Goal: Task Accomplishment & Management: Use online tool/utility

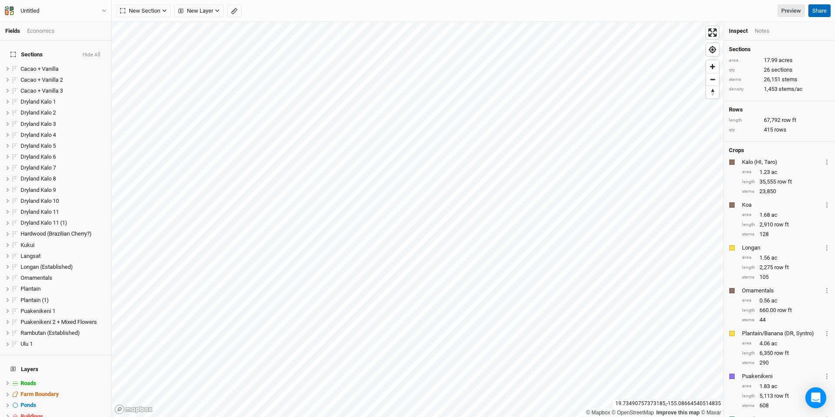
click at [819, 9] on button "Share" at bounding box center [820, 10] width 22 height 13
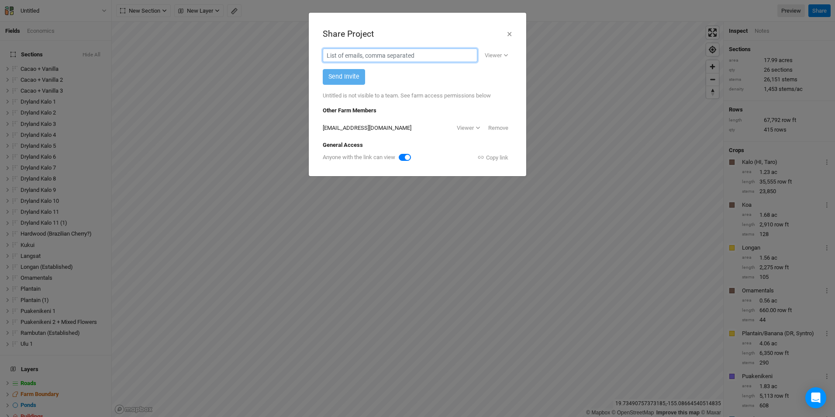
click at [385, 55] on input "text" at bounding box center [400, 56] width 155 height 14
type input "[EMAIL_ADDRESS][DOMAIN_NAME]"
click at [348, 76] on button "Send Invite" at bounding box center [344, 76] width 42 height 15
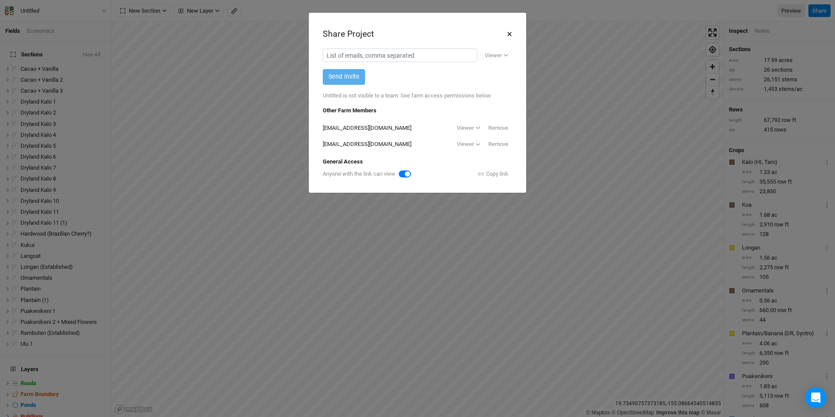
click at [508, 34] on button "×" at bounding box center [510, 34] width 6 height 15
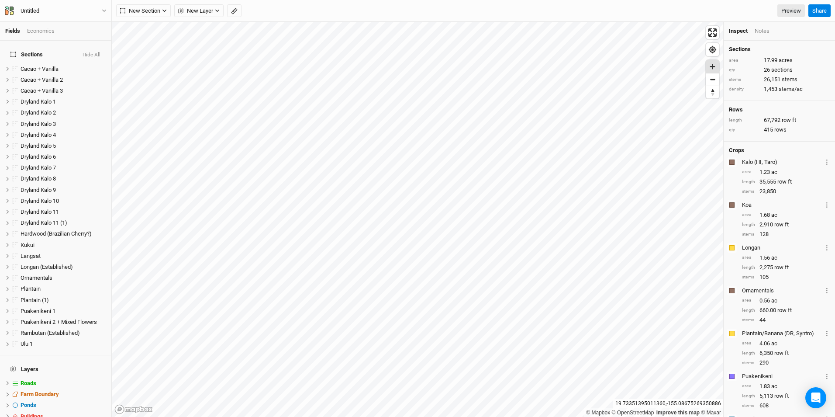
click at [713, 69] on span "Zoom in" at bounding box center [713, 66] width 13 height 13
click at [142, 12] on span "New Section" at bounding box center [140, 11] width 40 height 9
click at [146, 27] on div "Grid" at bounding box center [141, 29] width 13 height 10
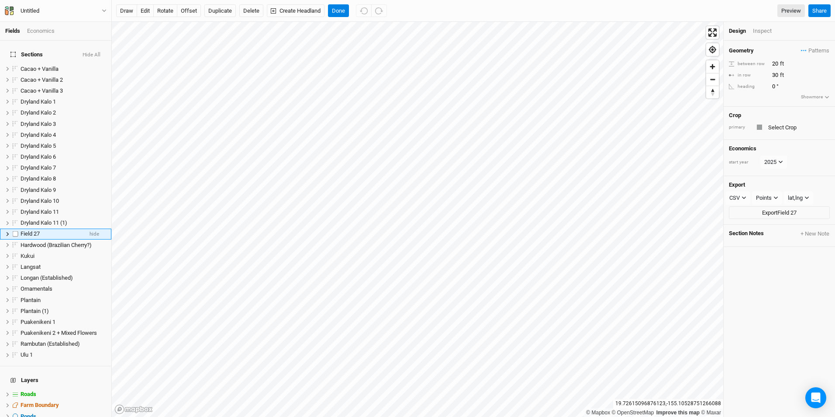
click at [15, 229] on label at bounding box center [15, 234] width 11 height 11
click at [15, 231] on input "checkbox" at bounding box center [16, 234] width 6 height 6
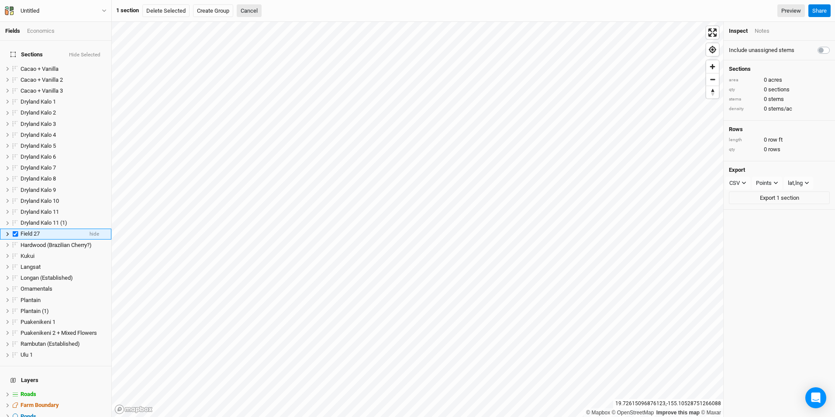
click at [31, 230] on span "Field 27" at bounding box center [30, 233] width 19 height 7
checkbox input "false"
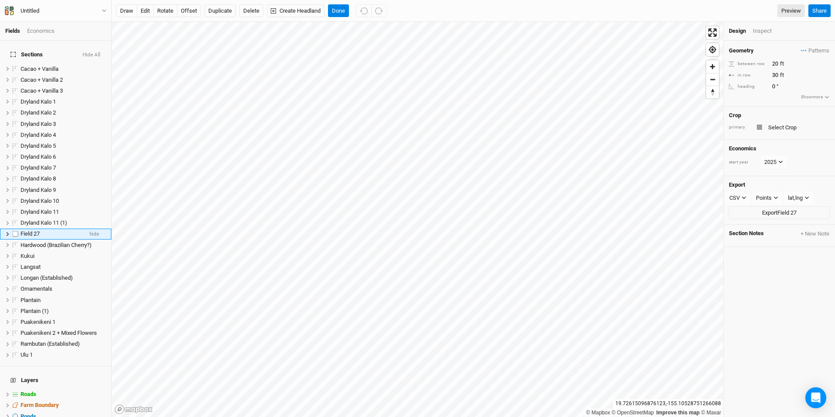
click at [32, 230] on span "Field 27" at bounding box center [30, 233] width 19 height 7
type input "Lychee/Longan"
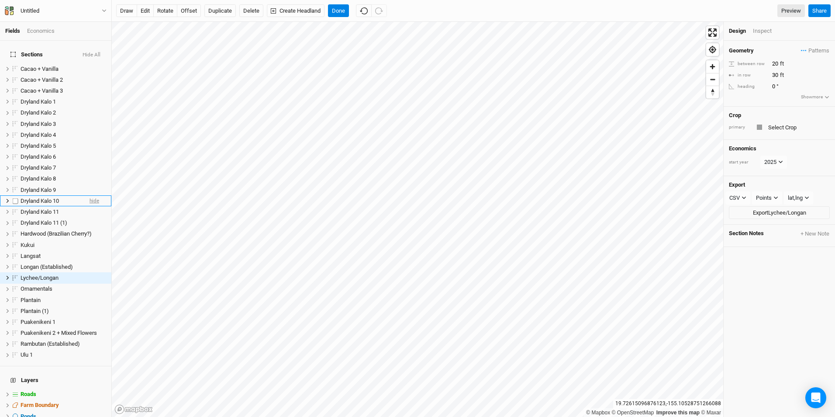
click at [90, 196] on span "hide" at bounding box center [95, 200] width 10 height 11
click at [78, 274] on li "Lychee/Longan hide" at bounding box center [55, 277] width 111 height 11
click at [804, 50] on span "Patterns" at bounding box center [815, 50] width 28 height 9
click at [808, 99] on button "Show more" at bounding box center [815, 97] width 29 height 8
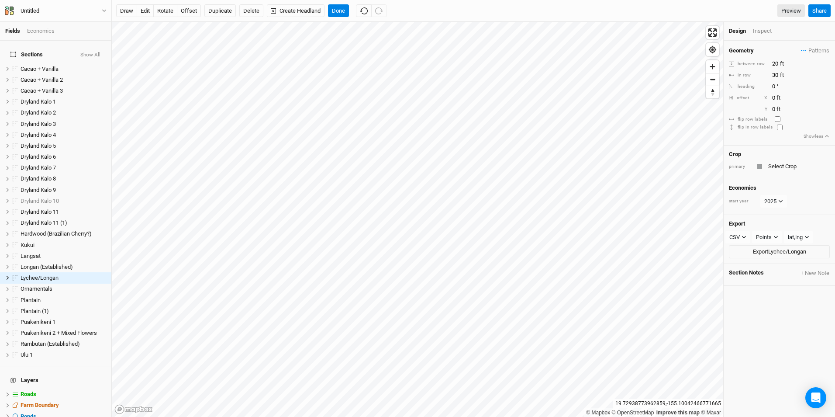
click at [764, 165] on div "primary" at bounding box center [779, 166] width 101 height 10
click at [759, 166] on div at bounding box center [759, 166] width 5 height 5
click at [781, 169] on input "text" at bounding box center [798, 166] width 64 height 10
click at [788, 181] on div "Add crop: lychee" at bounding box center [785, 182] width 40 height 8
type input "lychee"
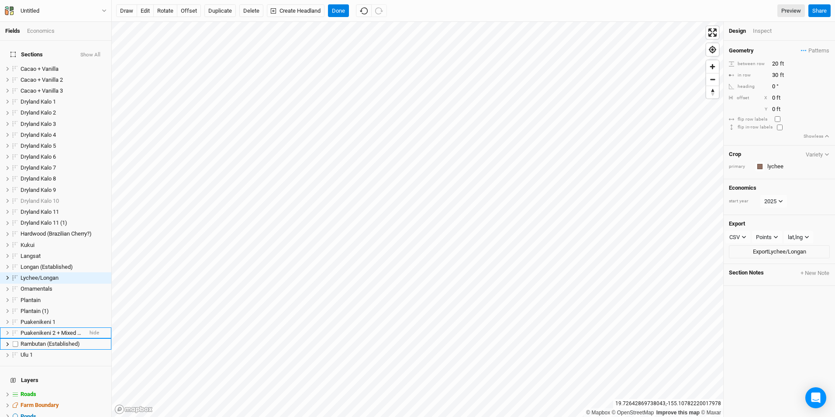
scroll to position [3, 0]
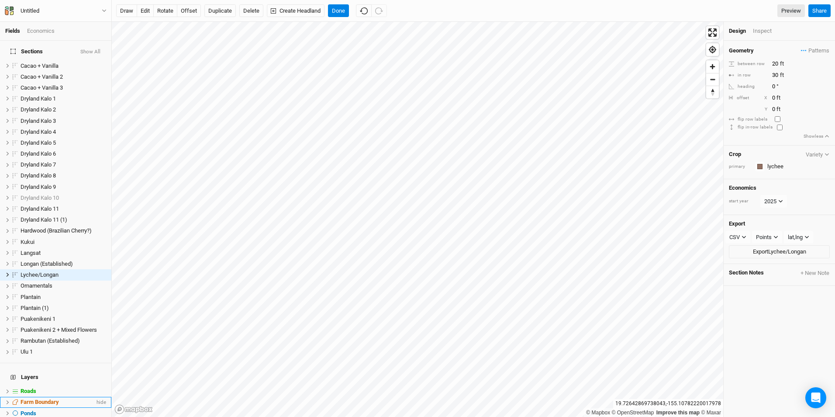
click at [52, 399] on span "Farm Boundary" at bounding box center [40, 402] width 38 height 7
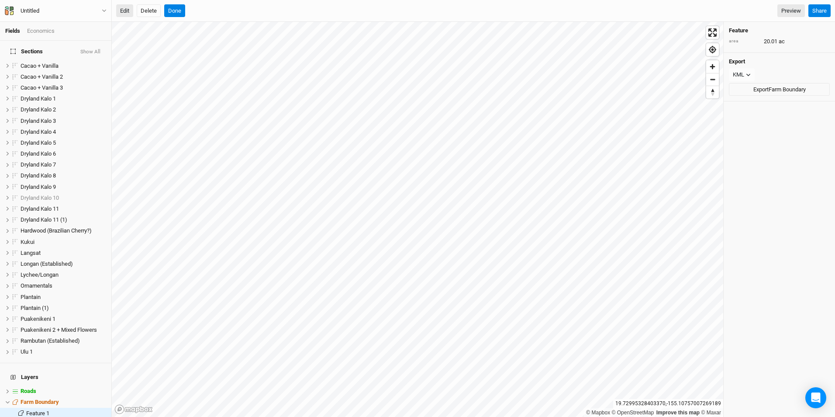
click at [123, 10] on button "Edit" at bounding box center [124, 10] width 17 height 13
click at [171, 9] on button "Done" at bounding box center [174, 10] width 21 height 13
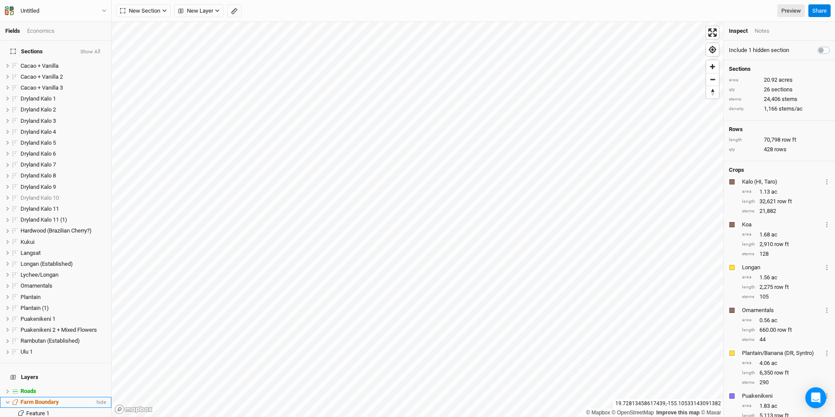
click at [63, 399] on div "Farm Boundary" at bounding box center [58, 402] width 74 height 7
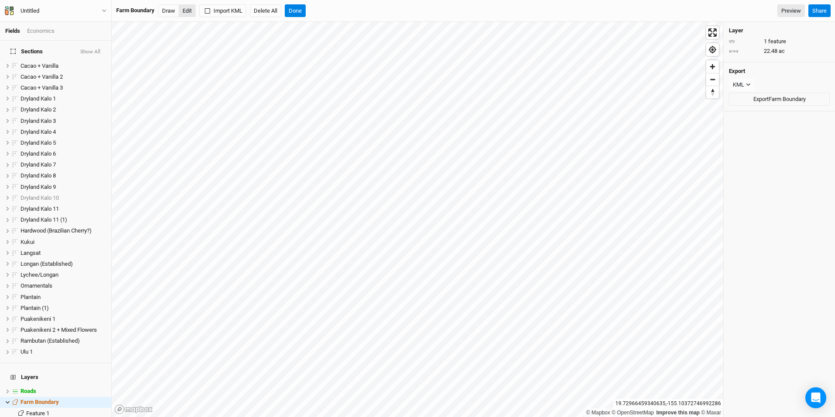
click at [187, 7] on button "Edit" at bounding box center [187, 10] width 17 height 13
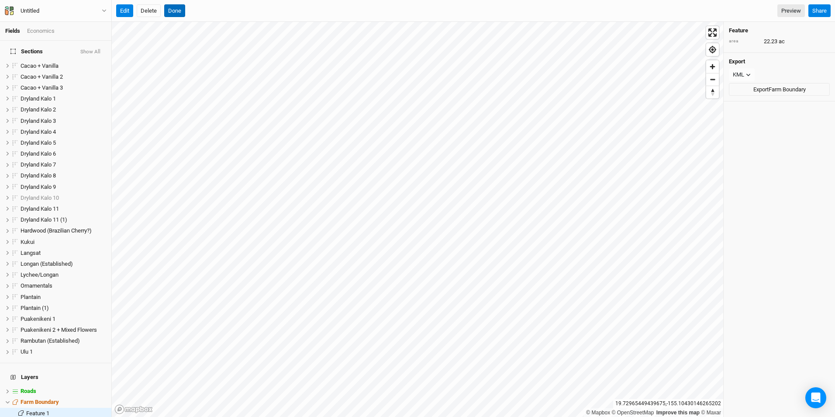
click at [176, 7] on button "Done" at bounding box center [174, 10] width 21 height 13
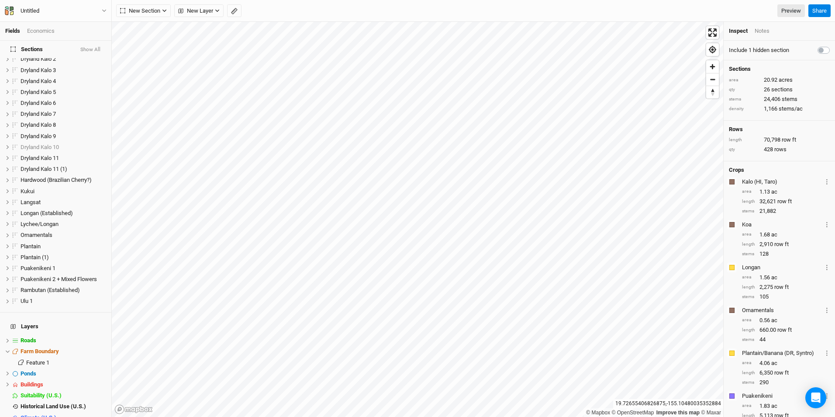
scroll to position [54, 0]
click at [26, 381] on span "Buildings" at bounding box center [32, 384] width 23 height 7
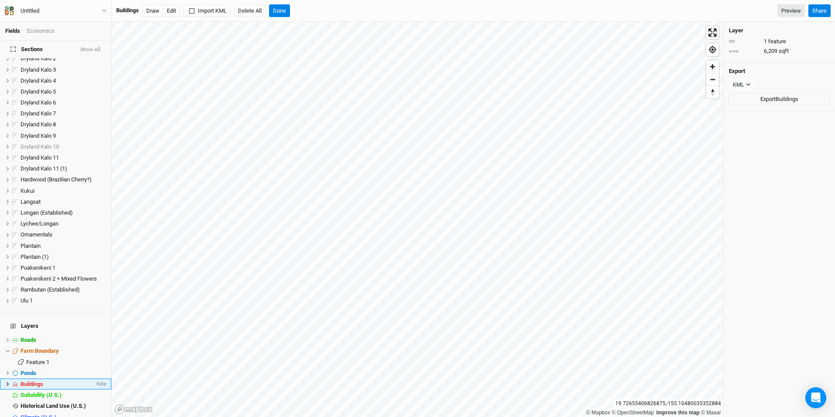
click at [6, 381] on icon at bounding box center [7, 383] width 5 height 5
click at [287, 17] on button "Done" at bounding box center [279, 10] width 21 height 13
